Goal: Task Accomplishment & Management: Complete application form

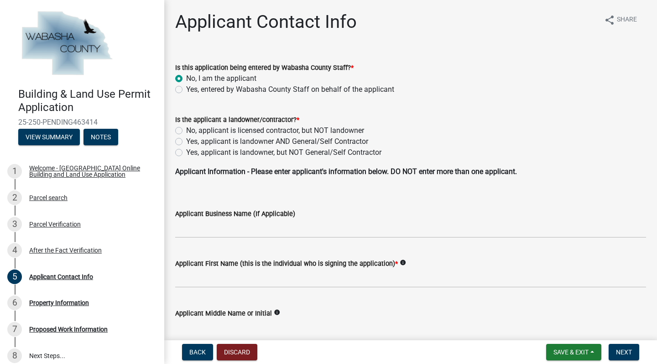
scroll to position [0, 118]
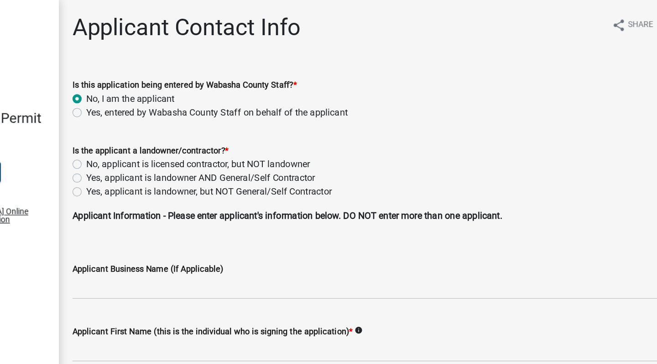
click at [186, 142] on label "Yes, applicant is landowner AND General/Self Contractor" at bounding box center [277, 141] width 182 height 11
click at [186, 142] on input "Yes, applicant is landowner AND General/Self Contractor" at bounding box center [189, 139] width 6 height 6
radio input "true"
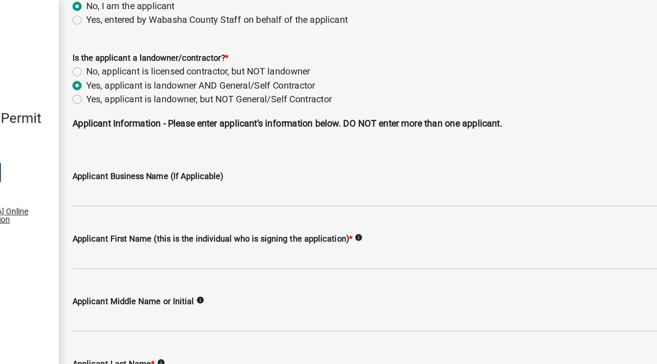
scroll to position [74, 0]
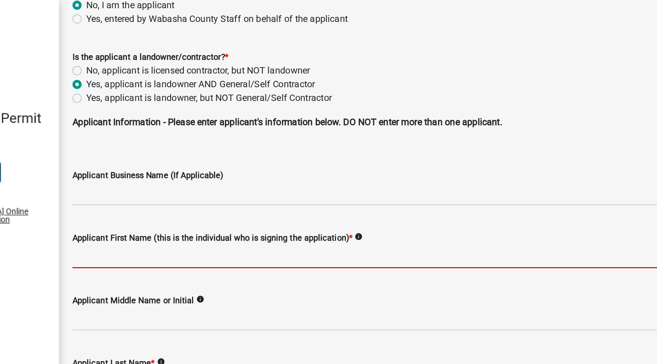
click at [175, 204] on input "Applicant First Name (this is the individual who is signing the application) *" at bounding box center [410, 204] width 471 height 19
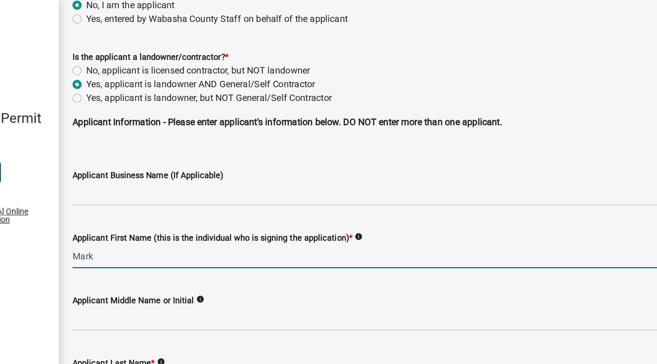
type input "Mark"
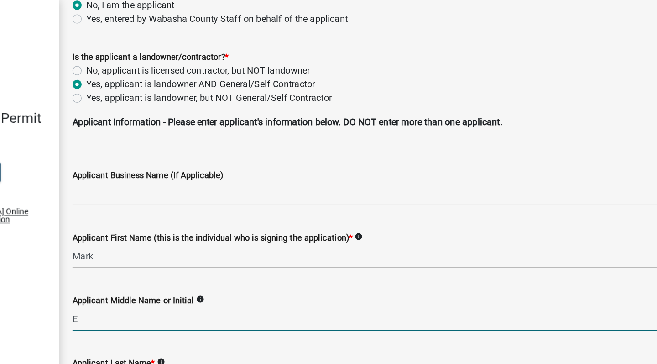
type input "E"
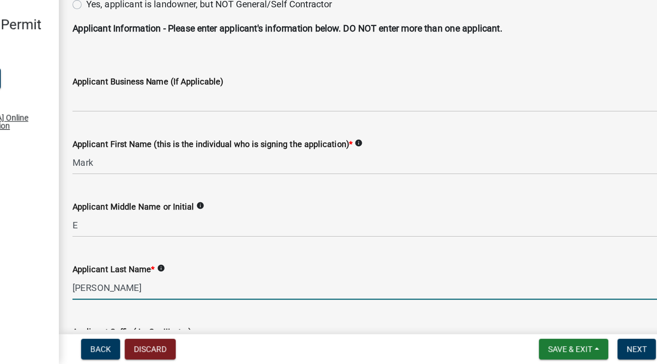
type input "[PERSON_NAME]"
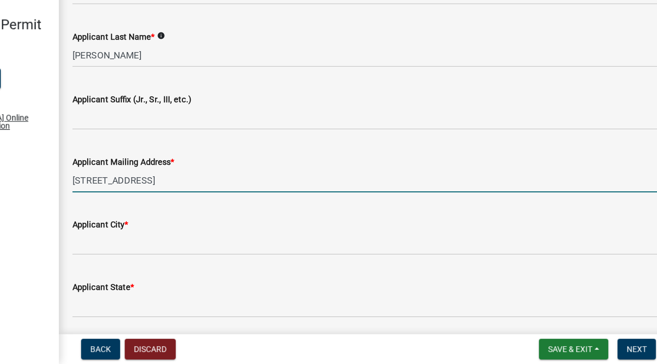
type input "[STREET_ADDRESS]"
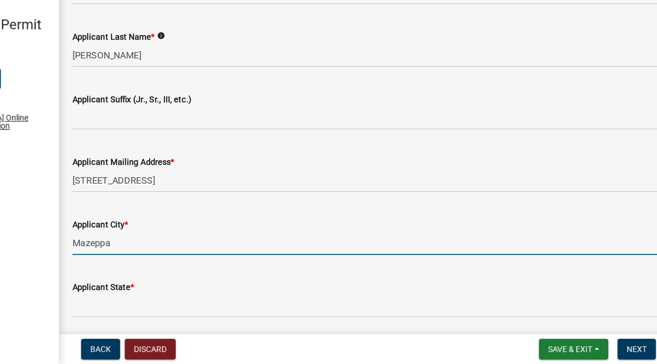
type input "Mazeppa"
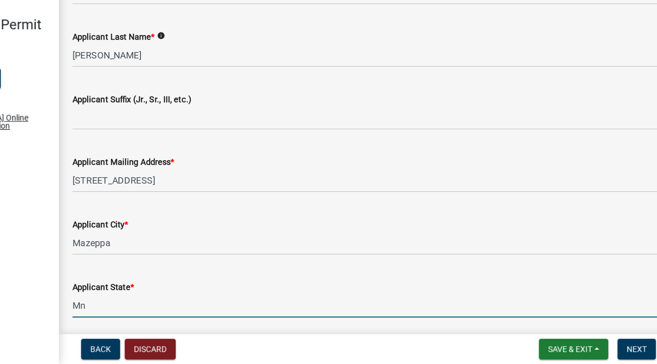
type input "Mn"
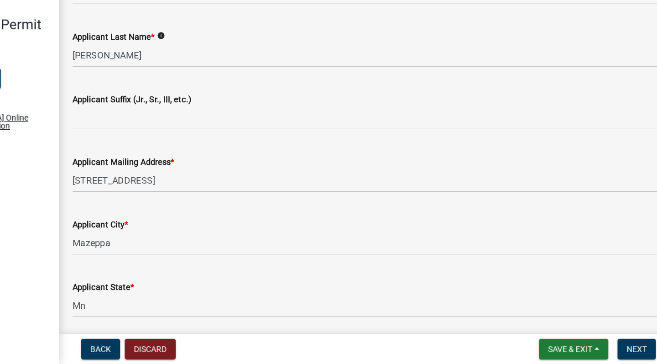
scroll to position [458, 0]
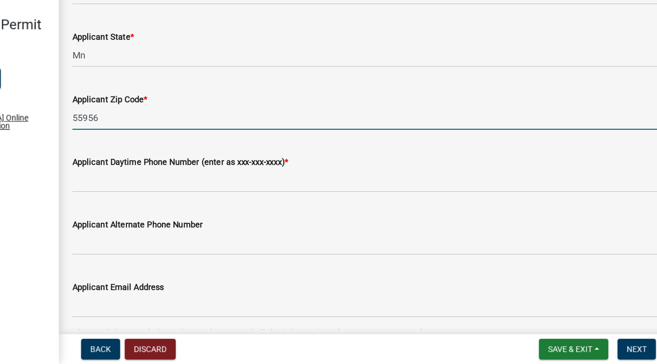
type input "55956"
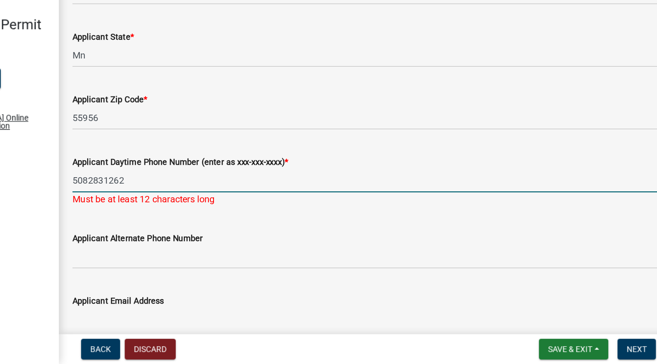
drag, startPoint x: 98, startPoint y: 144, endPoint x: 53, endPoint y: 143, distance: 45.2
click at [168, 185] on div "Applicant Daytime Phone Number (enter as xxx-xxx-xxxx) * 5082831262 Must be at …" at bounding box center [410, 211] width 485 height 53
click at [175, 209] on input "5072731262" at bounding box center [410, 218] width 471 height 19
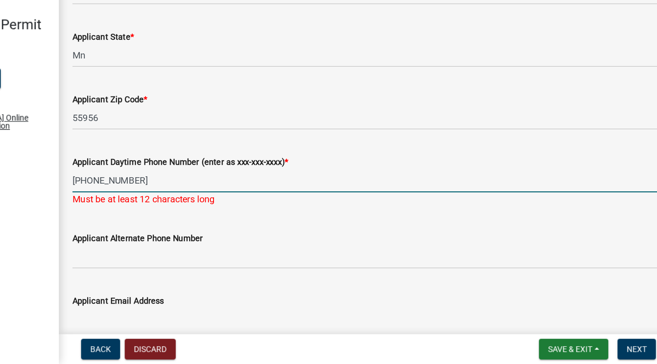
click at [175, 209] on input "[PHONE_NUMBER]" at bounding box center [410, 218] width 471 height 19
type input "[PHONE_NUMBER]"
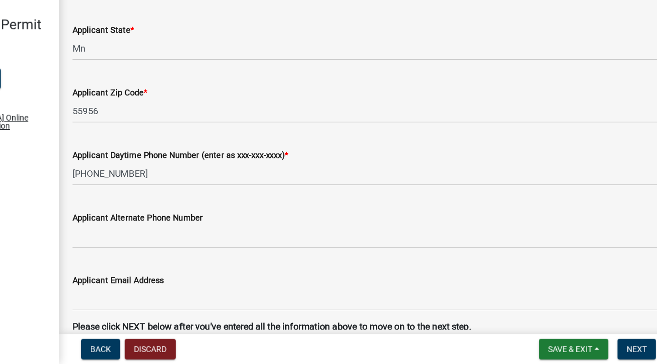
scroll to position [465, 0]
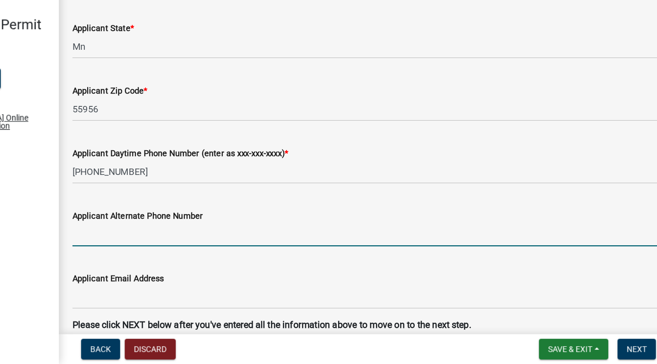
click at [175, 252] on input "Applicant Alternate Phone Number" at bounding box center [410, 261] width 471 height 19
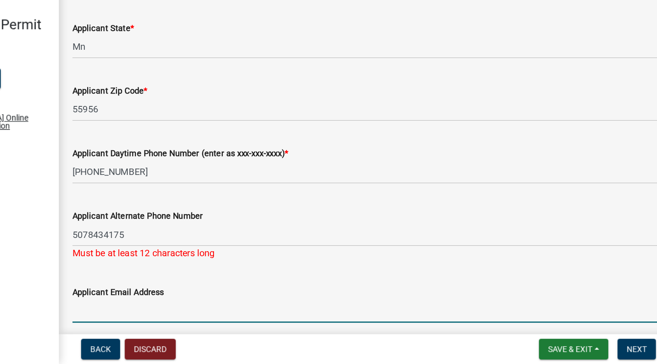
click at [175, 312] on input "Applicant Email Address" at bounding box center [410, 321] width 471 height 19
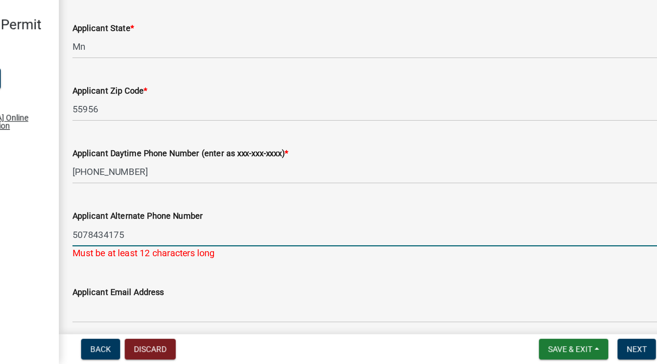
click at [175, 252] on input "5078434175" at bounding box center [410, 261] width 471 height 19
click at [175, 252] on input "[PHONE_NUMBER]" at bounding box center [410, 261] width 471 height 19
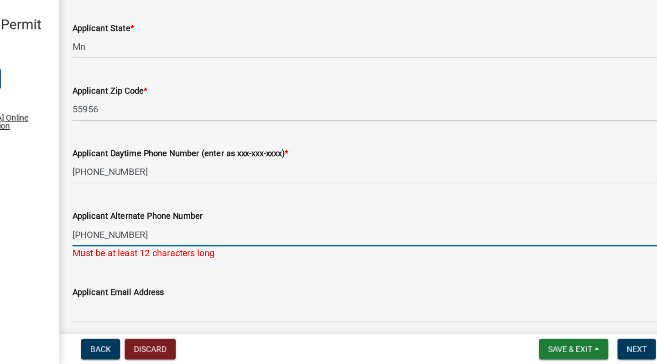
type input "[PHONE_NUMBER]"
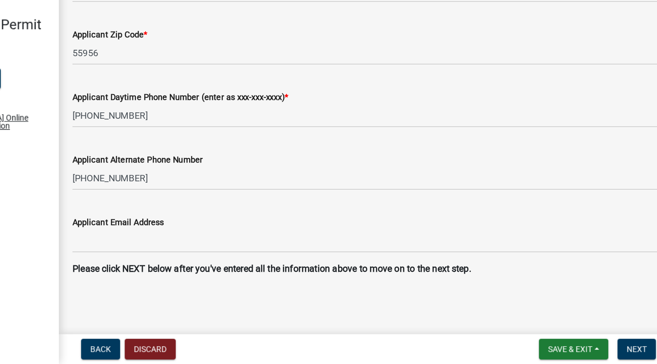
scroll to position [510, 0]
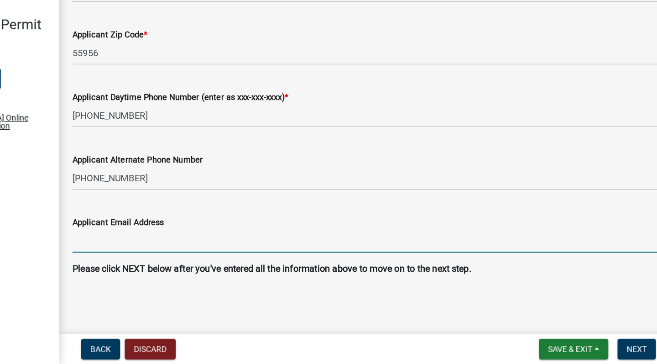
click at [175, 257] on input "Applicant Email Address" at bounding box center [410, 266] width 471 height 19
type input "[EMAIL_ADDRESS][DOMAIN_NAME]"
click at [616, 348] on span "Next" at bounding box center [624, 351] width 16 height 7
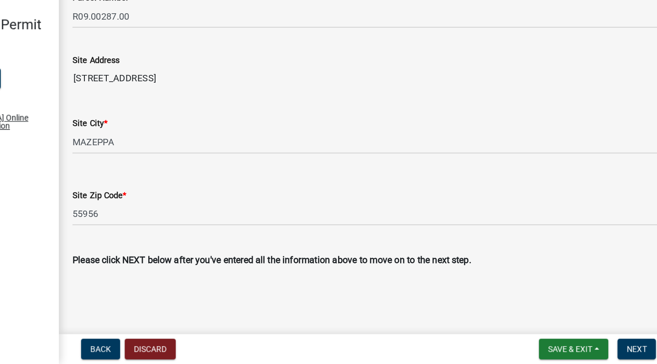
scroll to position [0, 0]
click at [609, 344] on button "Next" at bounding box center [624, 352] width 31 height 16
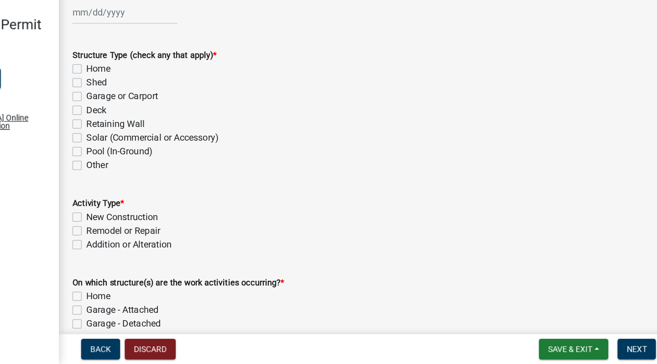
click at [186, 135] on label "Shed" at bounding box center [194, 140] width 16 height 11
click at [186, 135] on input "Shed" at bounding box center [189, 138] width 6 height 6
checkbox input "true"
checkbox input "false"
checkbox input "true"
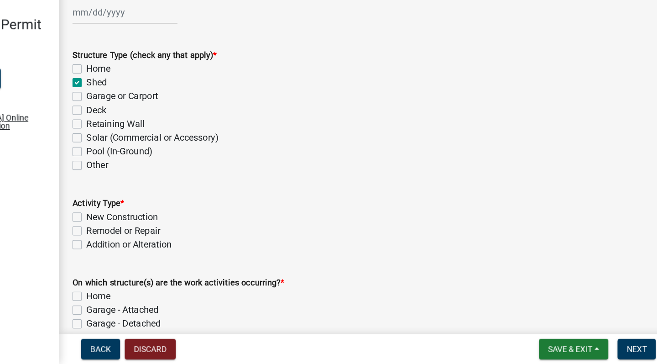
checkbox input "false"
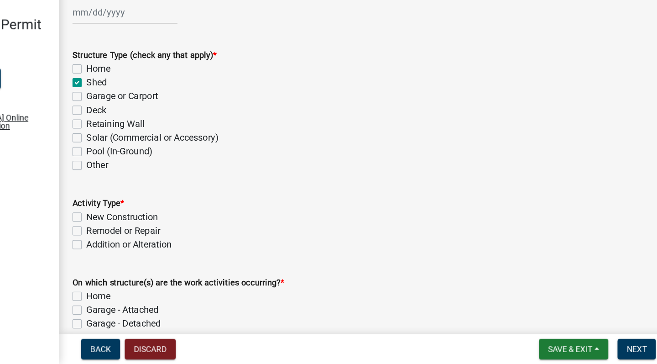
checkbox input "false"
click at [186, 242] on label "New Construction" at bounding box center [214, 247] width 57 height 11
click at [186, 242] on input "New Construction" at bounding box center [189, 245] width 6 height 6
checkbox input "true"
checkbox input "false"
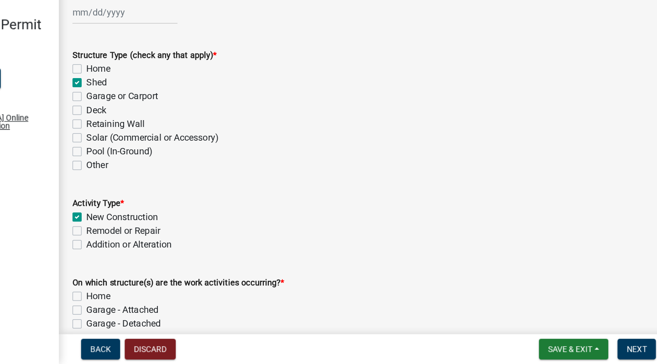
checkbox input "false"
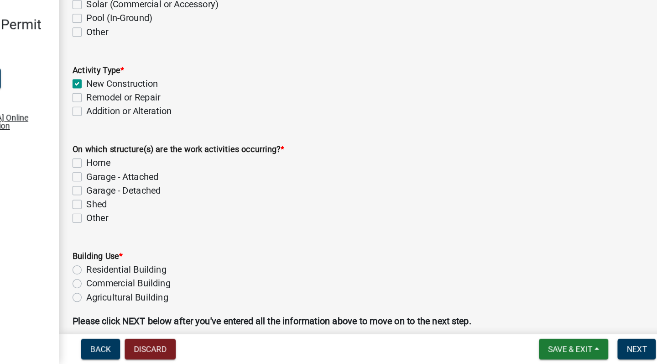
scroll to position [110, 0]
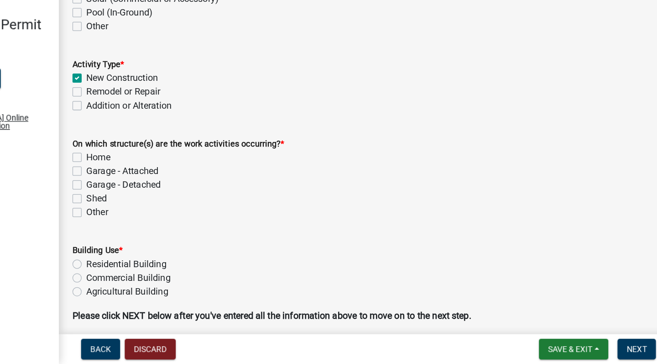
click at [186, 227] on label "Shed" at bounding box center [194, 232] width 16 height 11
click at [186, 227] on input "Shed" at bounding box center [189, 230] width 6 height 6
checkbox input "true"
checkbox input "false"
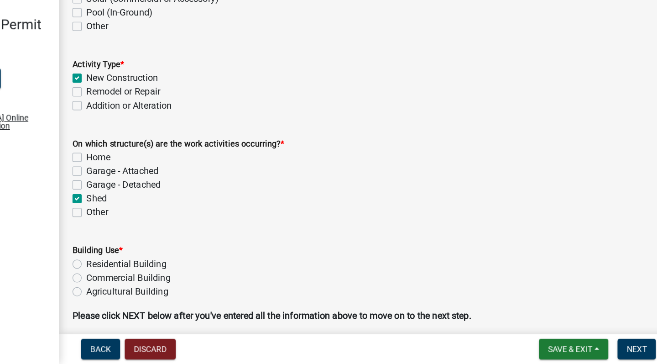
checkbox input "false"
checkbox input "true"
checkbox input "false"
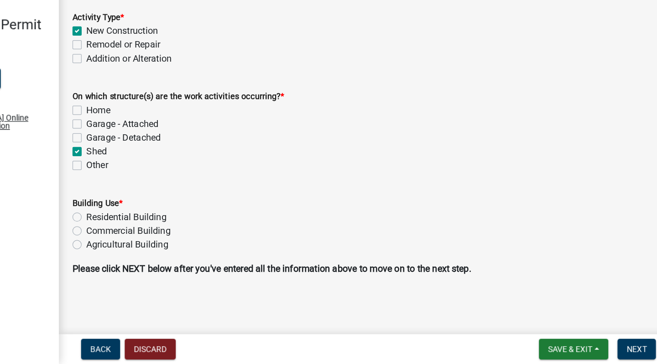
scroll to position [148, 0]
click at [186, 263] on label "Agricultural Building" at bounding box center [218, 268] width 65 height 11
click at [186, 263] on input "Agricultural Building" at bounding box center [189, 266] width 6 height 6
radio input "true"
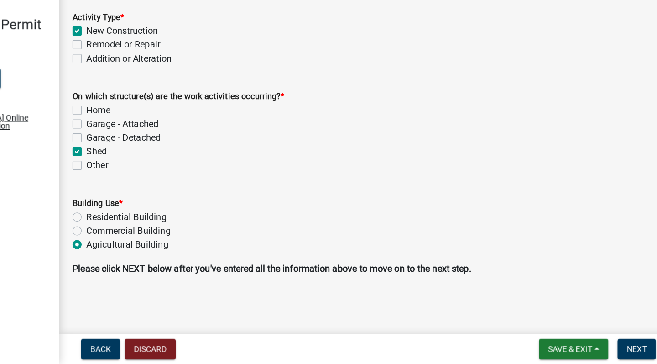
click at [186, 252] on label "Commercial Building" at bounding box center [219, 257] width 67 height 11
click at [186, 252] on input "Commercial Building" at bounding box center [189, 255] width 6 height 6
radio input "true"
click at [616, 348] on span "Next" at bounding box center [624, 351] width 16 height 7
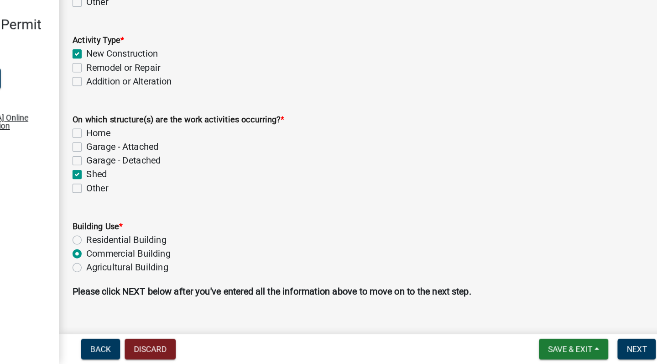
click at [186, 282] on label "Agricultural Building" at bounding box center [218, 287] width 65 height 11
click at [186, 282] on input "Agricultural Building" at bounding box center [189, 285] width 6 height 6
radio input "true"
click at [616, 348] on span "Next" at bounding box center [624, 351] width 16 height 7
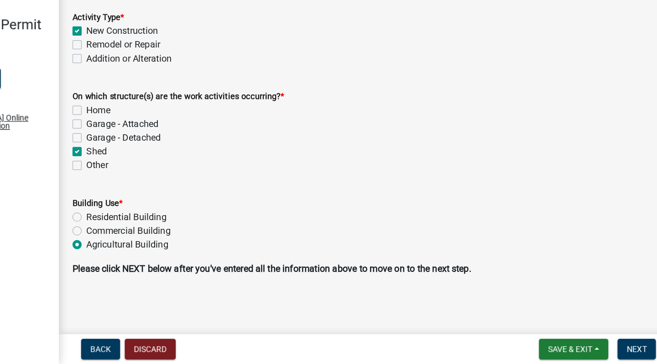
scroll to position [166, 0]
click at [616, 348] on span "Next" at bounding box center [624, 351] width 16 height 7
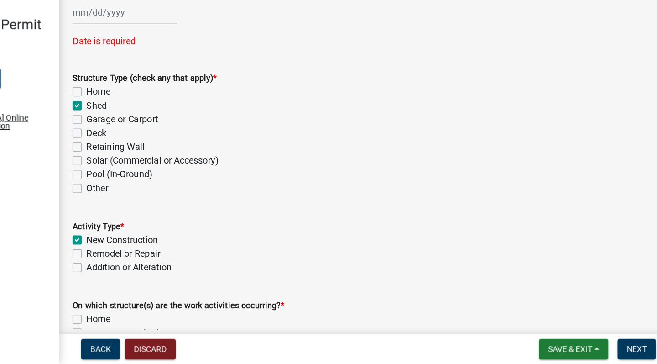
scroll to position [0, 0]
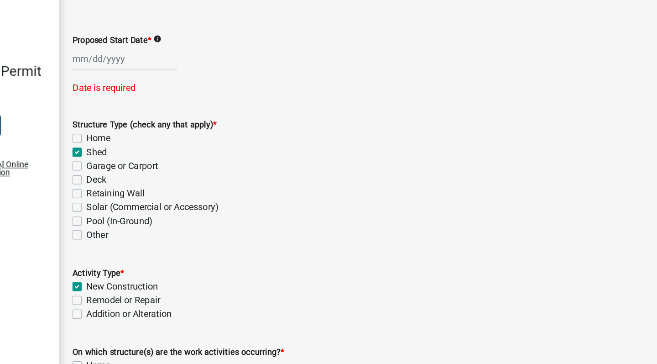
select select "8"
select select "2025"
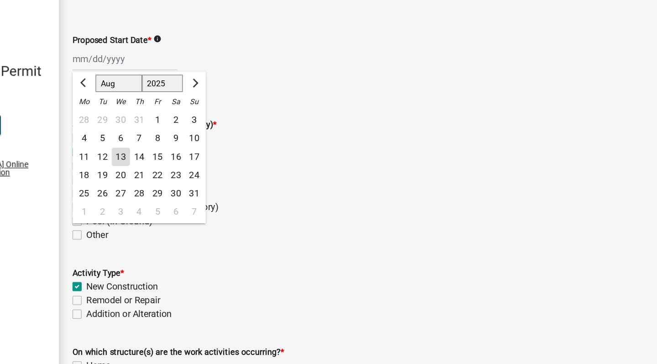
click at [175, 75] on input "Proposed Start Date *" at bounding box center [217, 84] width 84 height 19
click at [267, 96] on button "Next month" at bounding box center [272, 103] width 11 height 15
select select "10"
click at [206, 126] on div "1" at bounding box center [213, 133] width 15 height 15
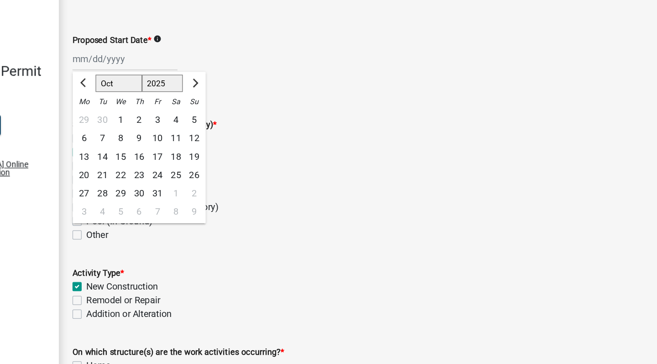
type input "[DATE]"
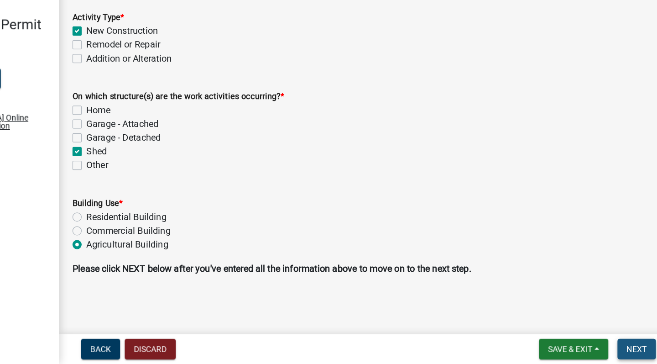
click at [616, 348] on span "Next" at bounding box center [624, 351] width 16 height 7
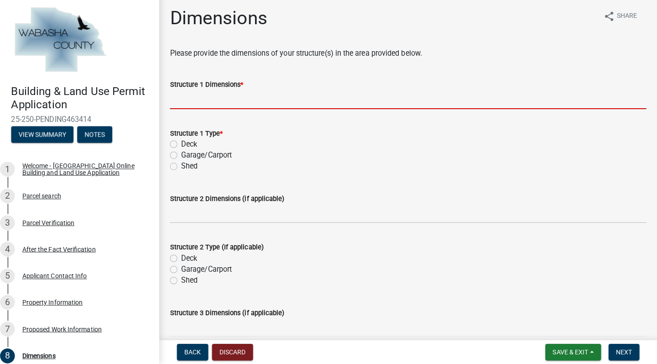
click at [230, 100] on input "Structure 1 Dimensions *" at bounding box center [410, 102] width 471 height 19
click at [176, 98] on input "59 x 100" at bounding box center [410, 102] width 471 height 19
click at [200, 98] on input "50' x 100" at bounding box center [410, 102] width 471 height 19
type input "50' x 100'"
click at [186, 163] on label "Shed" at bounding box center [194, 168] width 16 height 11
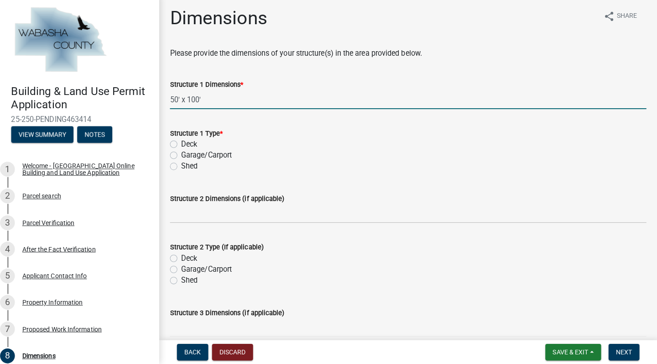
click at [186, 163] on input "Shed" at bounding box center [189, 166] width 6 height 6
radio input "true"
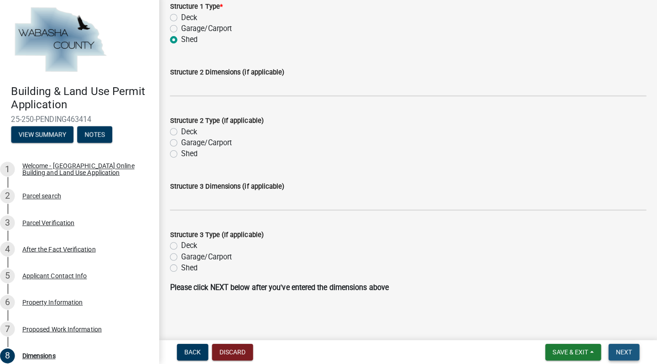
click at [617, 348] on span "Next" at bounding box center [624, 351] width 16 height 7
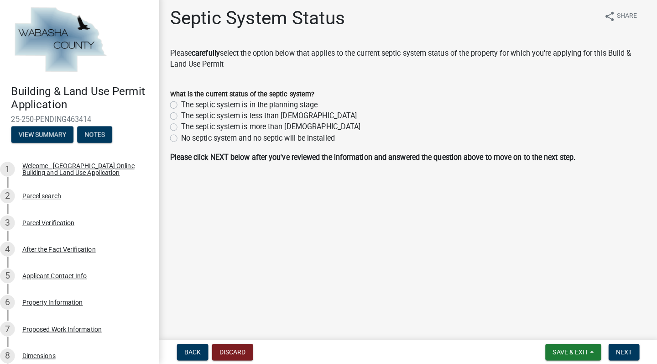
click at [186, 114] on label "The septic system is less than [DEMOGRAPHIC_DATA]" at bounding box center [273, 118] width 174 height 11
click at [186, 114] on input "The septic system is less than [DEMOGRAPHIC_DATA]" at bounding box center [189, 116] width 6 height 6
radio input "true"
click at [618, 348] on span "Next" at bounding box center [624, 351] width 16 height 7
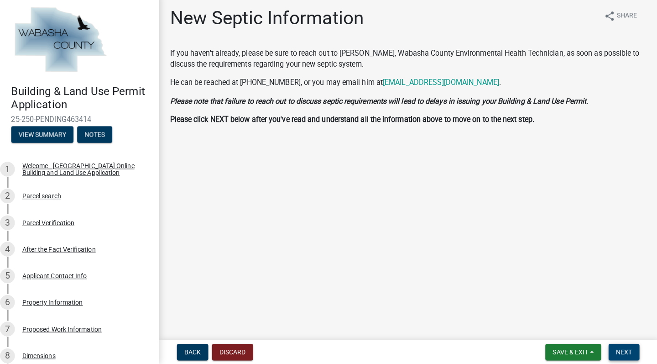
click at [616, 348] on span "Next" at bounding box center [624, 351] width 16 height 7
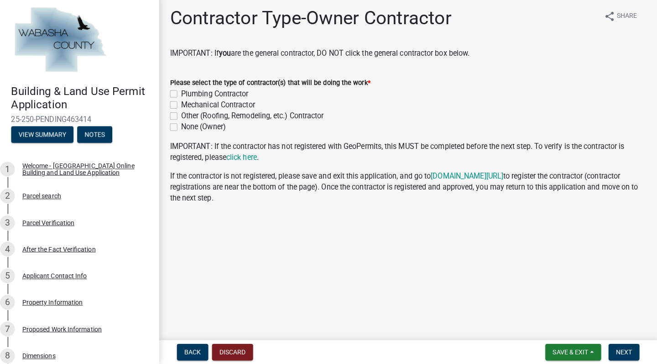
click at [186, 125] on label "None (Owner)" at bounding box center [208, 129] width 44 height 11
click at [186, 125] on input "None (Owner)" at bounding box center [189, 127] width 6 height 6
checkbox input "true"
checkbox input "false"
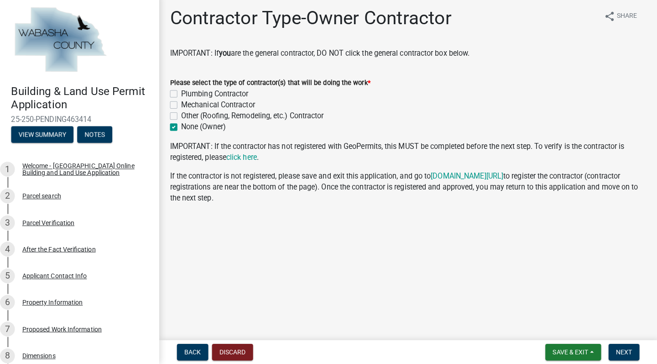
checkbox input "false"
checkbox input "true"
click at [616, 350] on span "Next" at bounding box center [624, 351] width 16 height 7
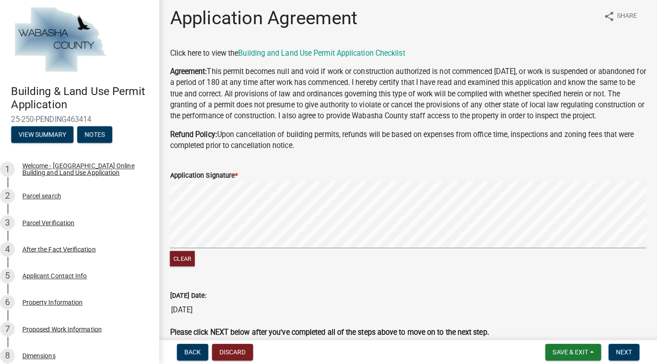
click at [283, 183] on div "Application Signature *" at bounding box center [410, 177] width 471 height 11
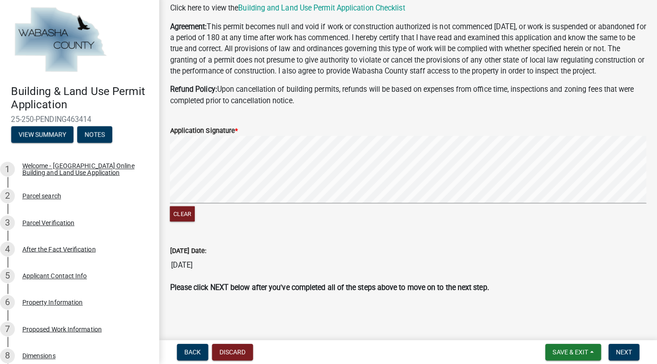
scroll to position [55, 0]
click at [616, 348] on span "Next" at bounding box center [624, 351] width 16 height 7
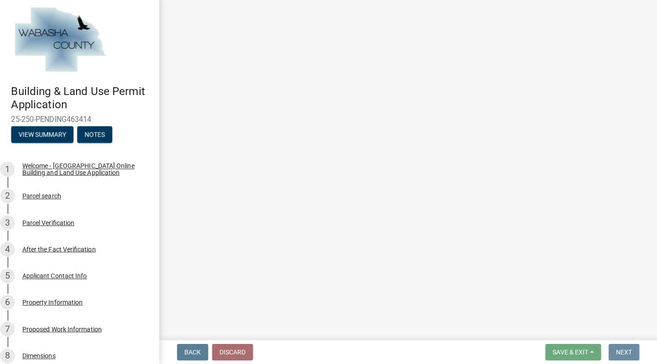
scroll to position [0, 0]
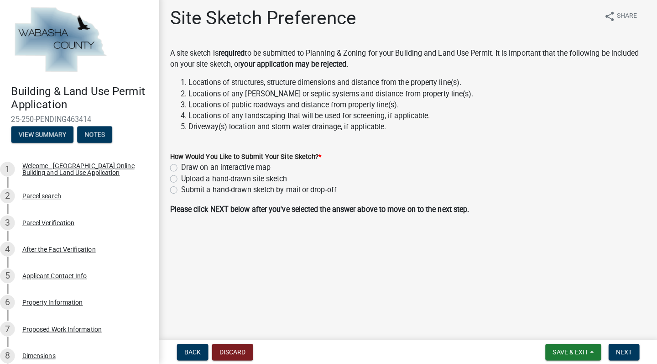
click at [186, 165] on label "Draw on an interactive map" at bounding box center [230, 169] width 89 height 11
click at [186, 165] on input "Draw on an interactive map" at bounding box center [189, 167] width 6 height 6
radio input "true"
click at [616, 348] on span "Next" at bounding box center [624, 351] width 16 height 7
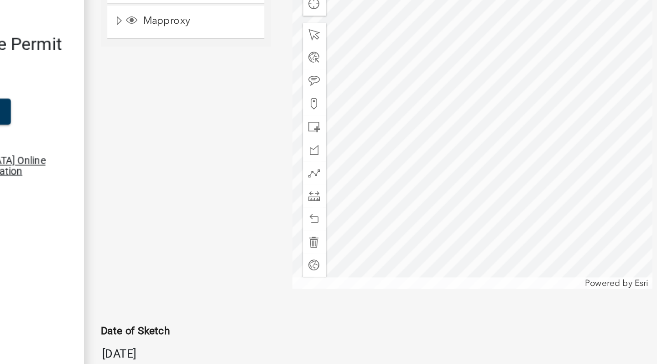
scroll to position [356, 0]
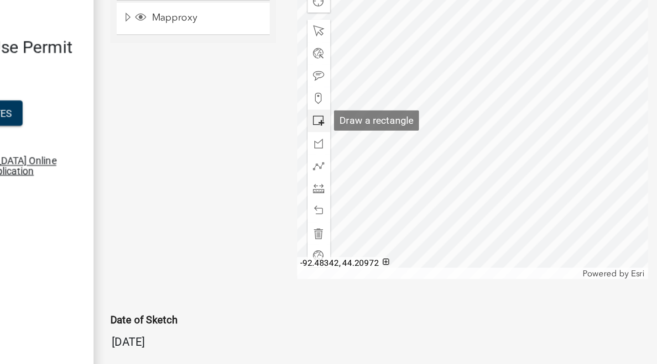
click at [307, 138] on span at bounding box center [310, 141] width 7 height 7
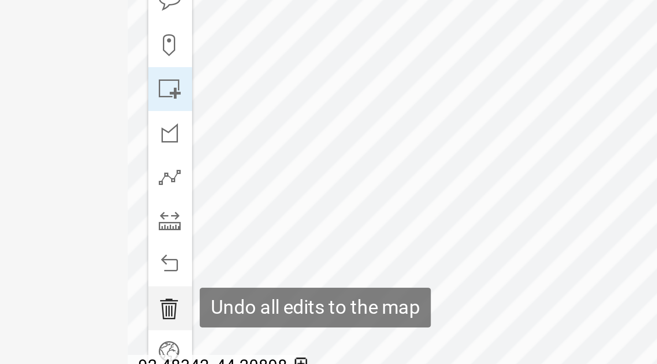
scroll to position [375, 0]
click at [307, 192] on span at bounding box center [310, 195] width 7 height 7
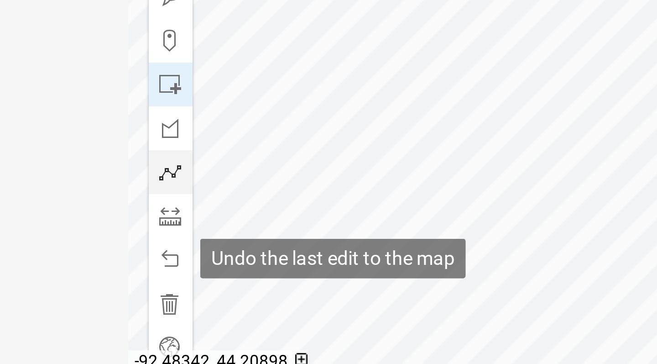
scroll to position [343, 0]
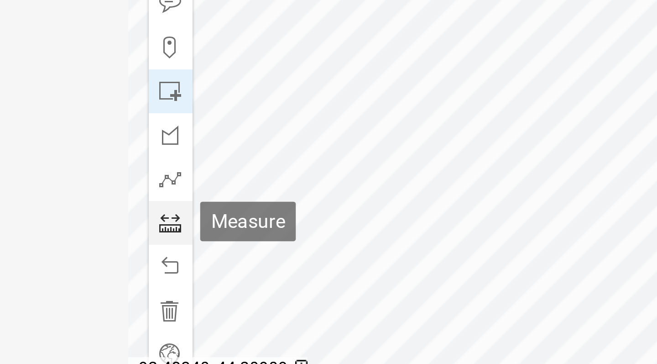
click at [307, 195] on span at bounding box center [310, 198] width 7 height 7
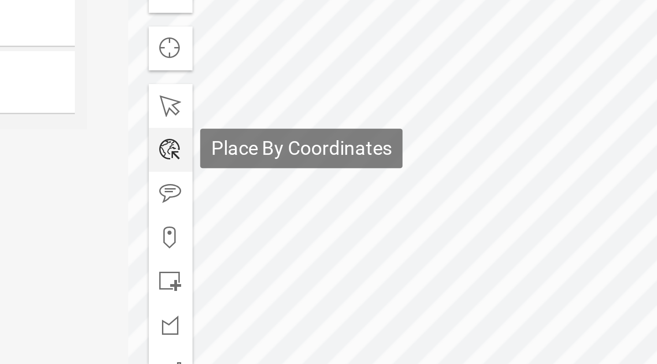
scroll to position [375, 0]
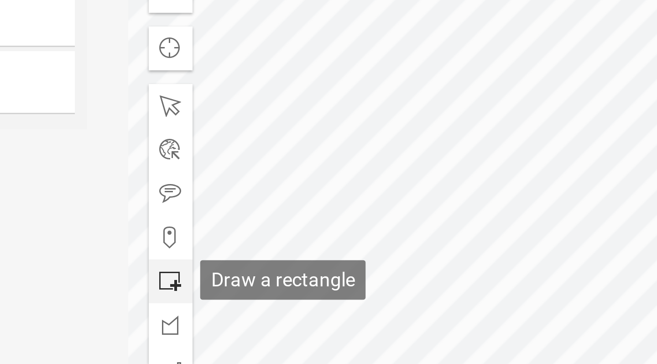
click at [307, 119] on span at bounding box center [310, 122] width 7 height 7
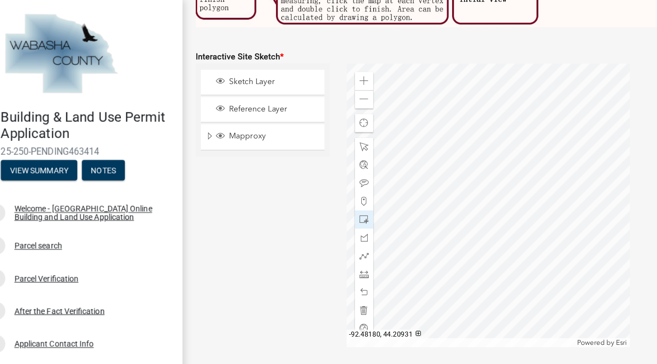
scroll to position [321, 0]
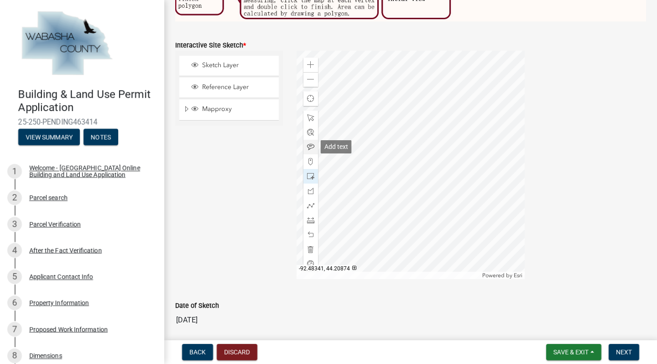
click at [310, 145] on span at bounding box center [310, 146] width 7 height 7
click at [311, 116] on span at bounding box center [310, 117] width 7 height 7
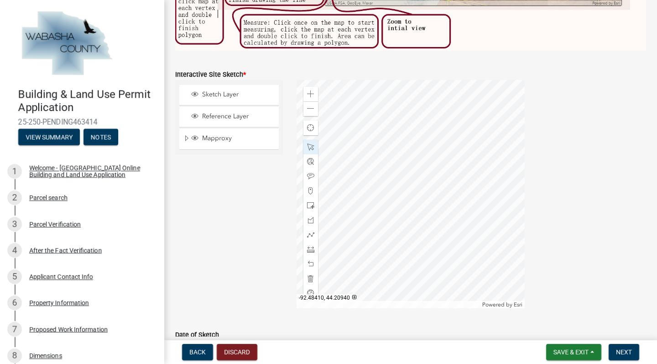
scroll to position [306, 0]
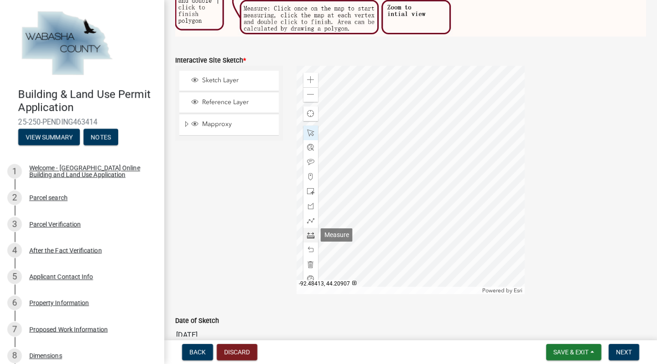
click at [312, 234] on span at bounding box center [310, 234] width 7 height 7
click at [310, 133] on span at bounding box center [310, 132] width 7 height 7
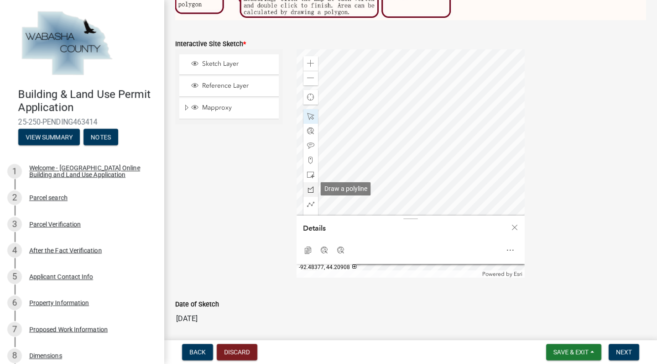
scroll to position [324, 0]
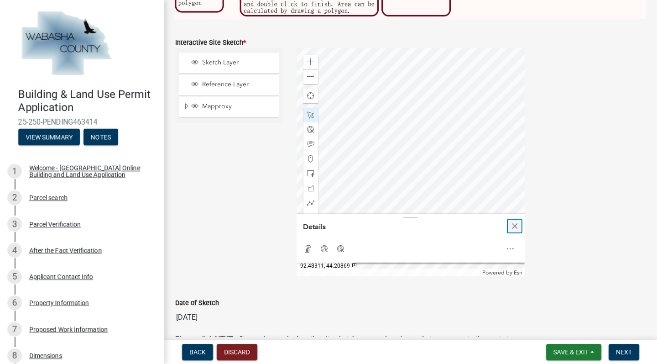
click at [516, 226] on span "Close" at bounding box center [514, 225] width 7 height 7
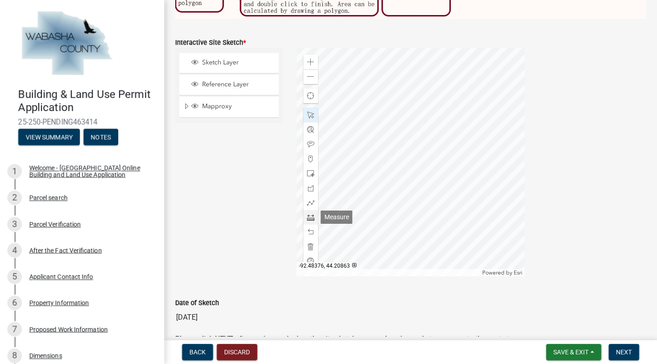
click at [311, 215] on span at bounding box center [310, 217] width 7 height 7
click at [311, 216] on span at bounding box center [310, 217] width 7 height 7
click at [310, 246] on span at bounding box center [310, 246] width 7 height 7
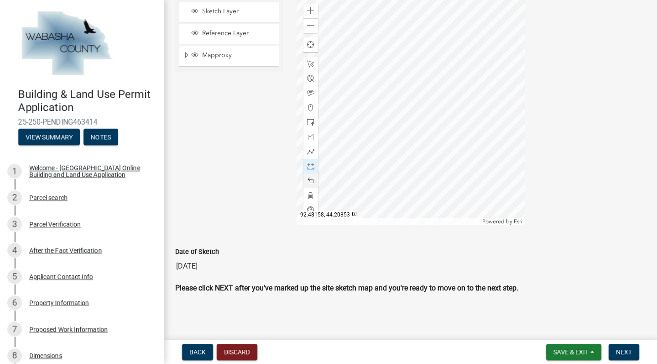
scroll to position [375, 0]
click at [568, 354] on span "Save & Exit" at bounding box center [571, 351] width 35 height 7
click at [567, 329] on button "Save & Exit" at bounding box center [565, 328] width 73 height 22
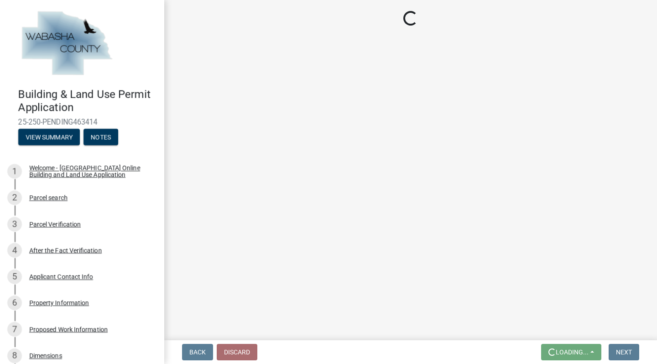
scroll to position [0, 0]
